Goal: Task Accomplishment & Management: Use online tool/utility

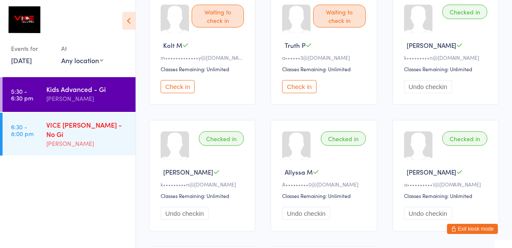
click at [93, 139] on div "VICE [PERSON_NAME] - No [PERSON_NAME]" at bounding box center [90, 134] width 89 height 43
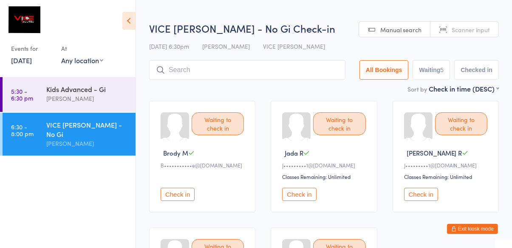
click at [321, 13] on html "You have now entered Kiosk Mode. Members will be able to check themselves in us…" at bounding box center [256, 124] width 512 height 248
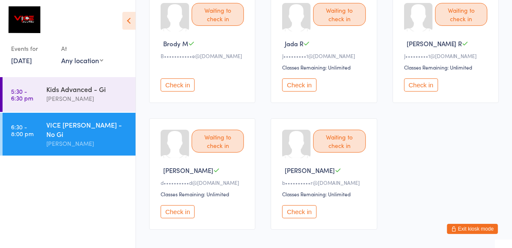
scroll to position [110, 0]
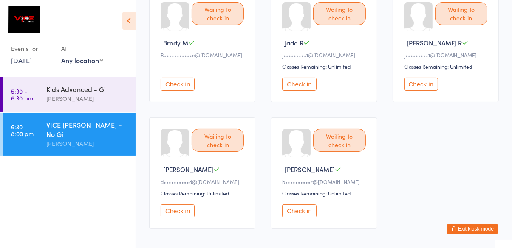
click at [181, 213] on button "Check in" at bounding box center [177, 211] width 34 height 13
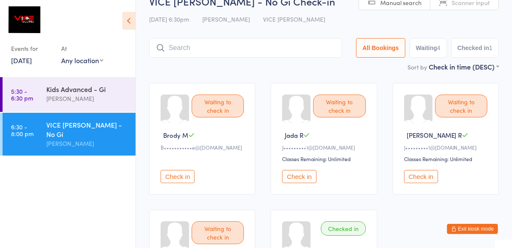
click at [231, 56] on input "search" at bounding box center [245, 48] width 193 height 20
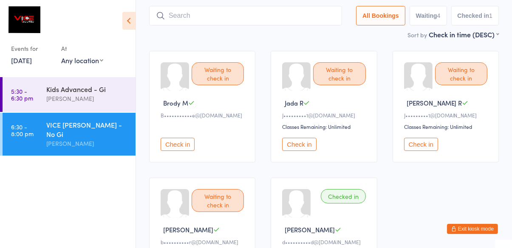
scroll to position [56, 0]
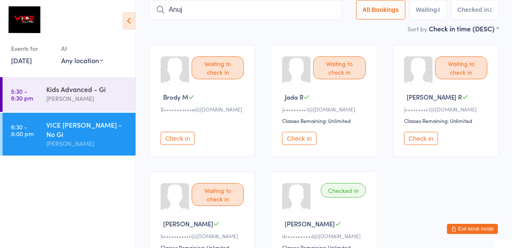
type input "Anuj"
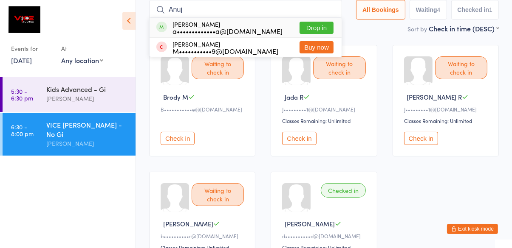
click at [317, 28] on button "Drop in" at bounding box center [316, 28] width 34 height 12
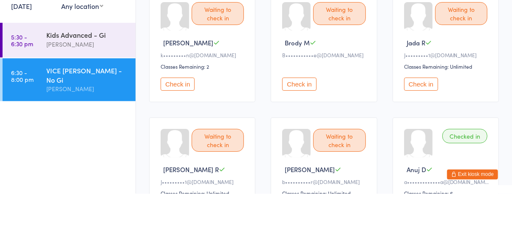
click at [102, 129] on div "VICE [PERSON_NAME] - No Gi" at bounding box center [87, 129] width 82 height 19
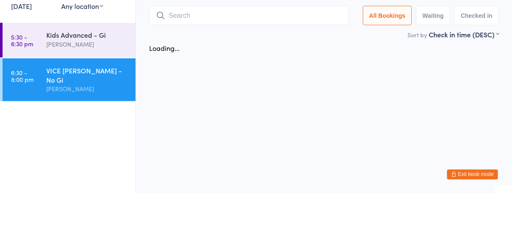
scroll to position [0, 0]
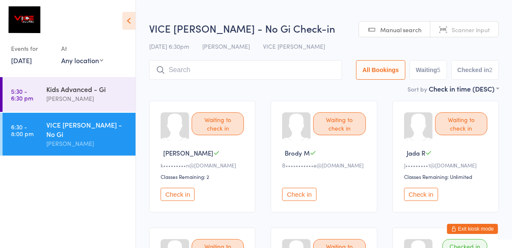
click at [243, 69] on input "search" at bounding box center [245, 70] width 193 height 20
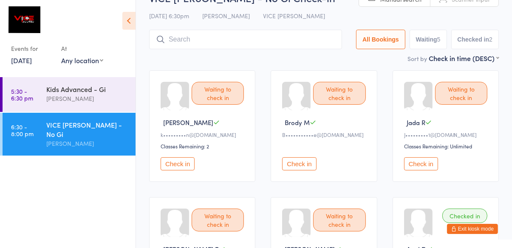
scroll to position [60, 0]
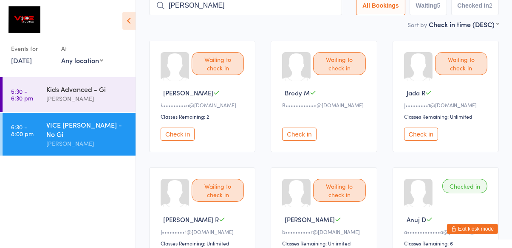
type input "[PERSON_NAME]"
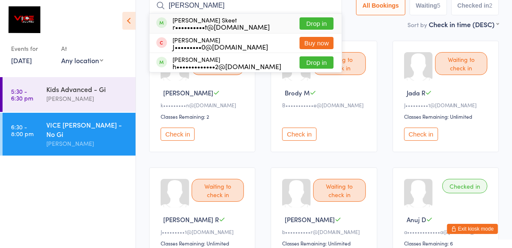
click at [320, 23] on button "Drop in" at bounding box center [316, 23] width 34 height 12
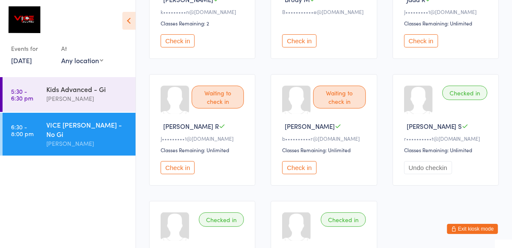
scroll to position [155, 0]
click at [309, 169] on button "Check in" at bounding box center [299, 166] width 34 height 13
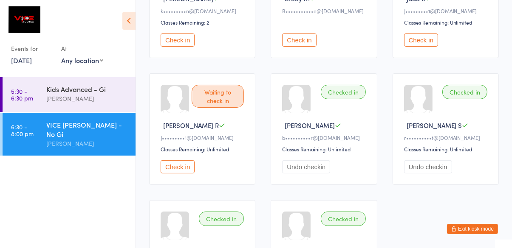
click at [303, 43] on button "Check in" at bounding box center [299, 40] width 34 height 13
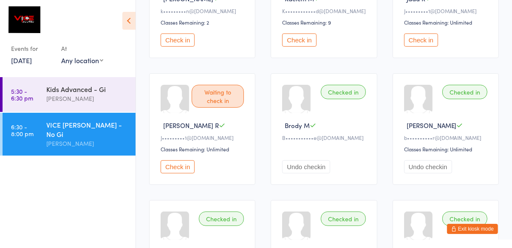
click at [167, 170] on button "Check in" at bounding box center [177, 166] width 34 height 13
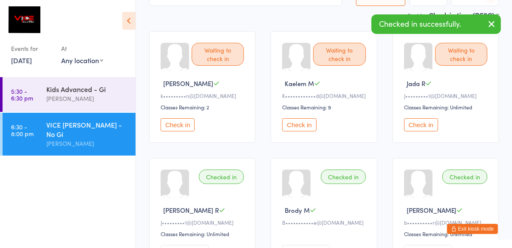
scroll to position [70, 0]
click at [426, 129] on button "Check in" at bounding box center [421, 124] width 34 height 13
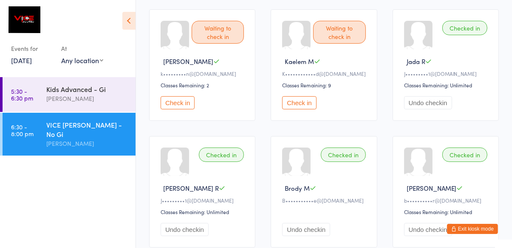
scroll to position [96, 0]
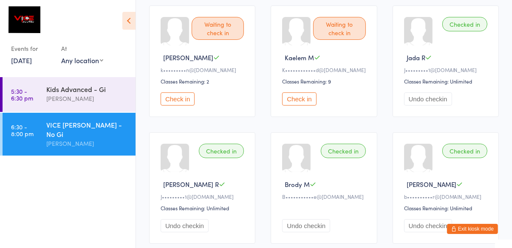
click at [301, 102] on button "Check in" at bounding box center [299, 99] width 34 height 13
